Goal: Task Accomplishment & Management: Manage account settings

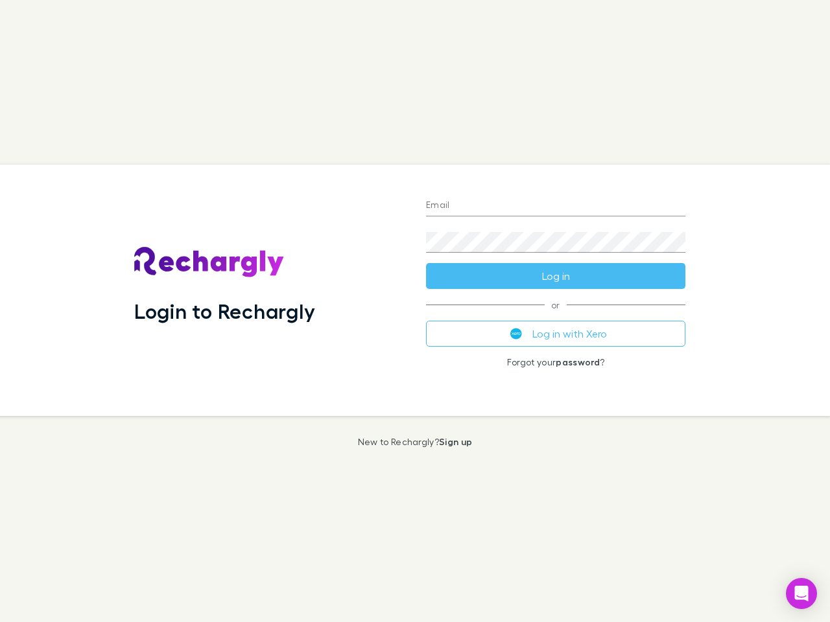
click at [415, 311] on div "Login to Rechargly" at bounding box center [270, 290] width 292 height 251
click at [555, 206] on input "Email" at bounding box center [555, 206] width 259 height 21
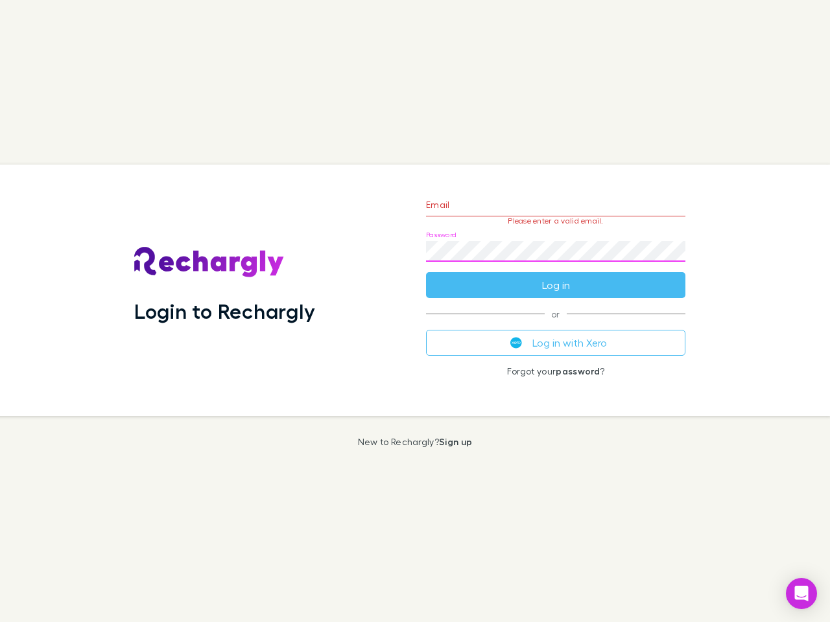
click at [555, 276] on form "Email Please enter a valid email. Password Log in" at bounding box center [555, 241] width 259 height 113
click at [555, 334] on div "Email Please enter a valid email. Password Log in or Log in with Xero Forgot yo…" at bounding box center [555, 290] width 280 height 251
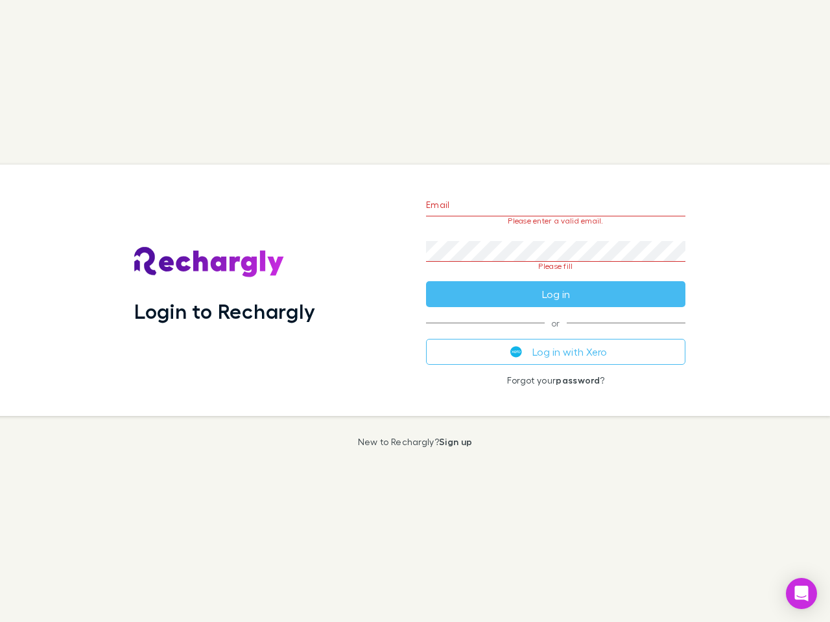
click at [801, 594] on icon "Open Intercom Messenger" at bounding box center [802, 594] width 14 height 16
